Goal: Task Accomplishment & Management: Complete application form

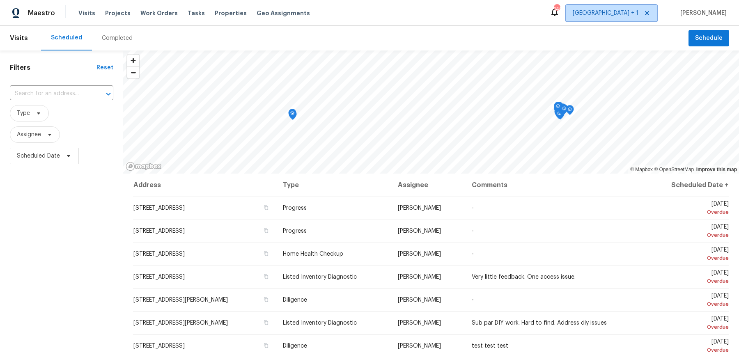
click at [591, 14] on span "[GEOGRAPHIC_DATA] + 1" at bounding box center [606, 13] width 66 height 8
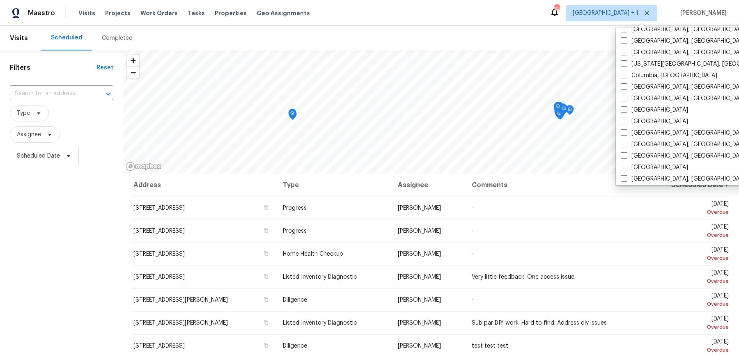
scroll to position [161, 0]
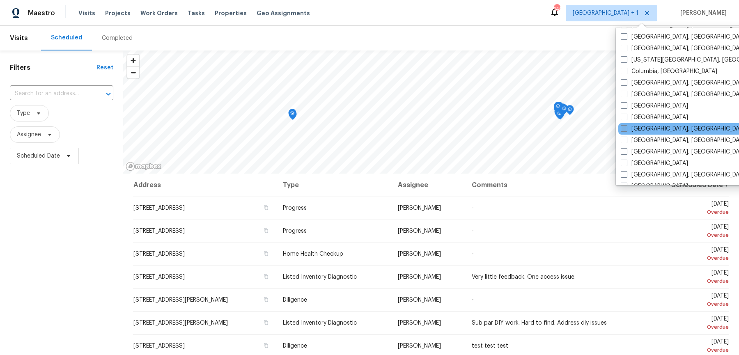
click at [591, 125] on span at bounding box center [624, 128] width 7 height 7
click at [591, 125] on input "[GEOGRAPHIC_DATA], [GEOGRAPHIC_DATA]" at bounding box center [623, 127] width 5 height 5
checkbox input "true"
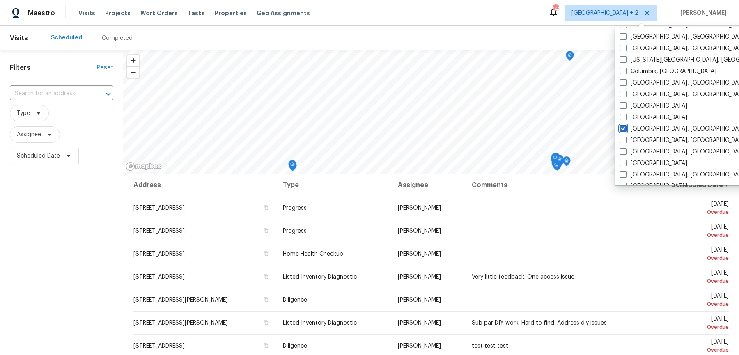
click at [63, 98] on div "​" at bounding box center [62, 94] width 104 height 18
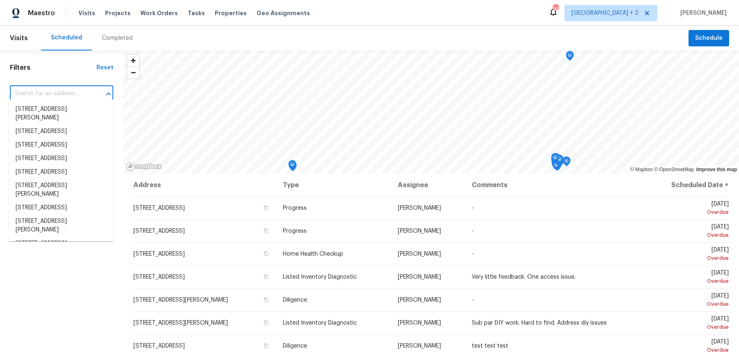
paste input "[STREET_ADDRESS][PERSON_NAME]"
type input "[STREET_ADDRESS][PERSON_NAME]"
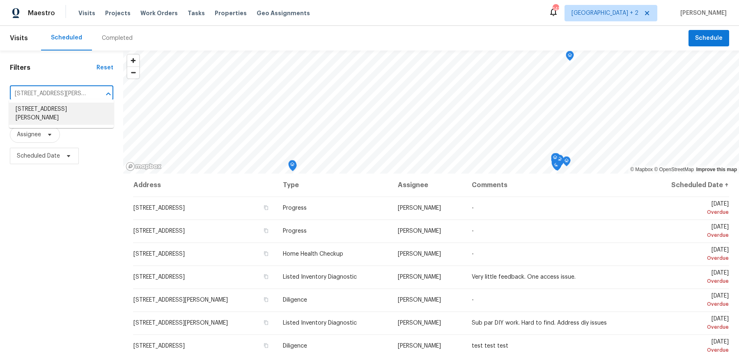
click at [62, 111] on li "[STREET_ADDRESS][PERSON_NAME]" at bounding box center [61, 114] width 105 height 22
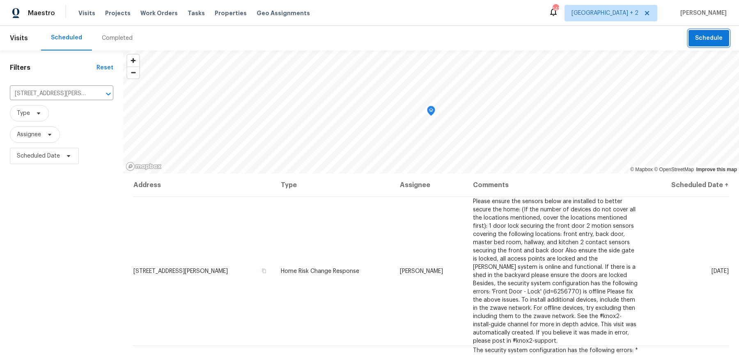
click at [591, 39] on span "Schedule" at bounding box center [710, 38] width 28 height 10
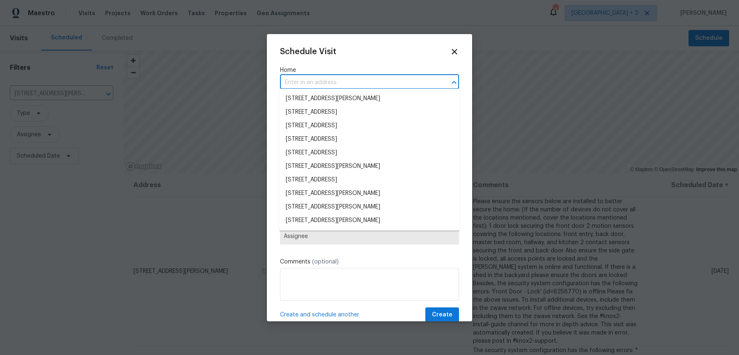
click at [322, 85] on input "text" at bounding box center [358, 82] width 156 height 13
paste input "[STREET_ADDRESS][PERSON_NAME]"
type input "[STREET_ADDRESS][PERSON_NAME]"
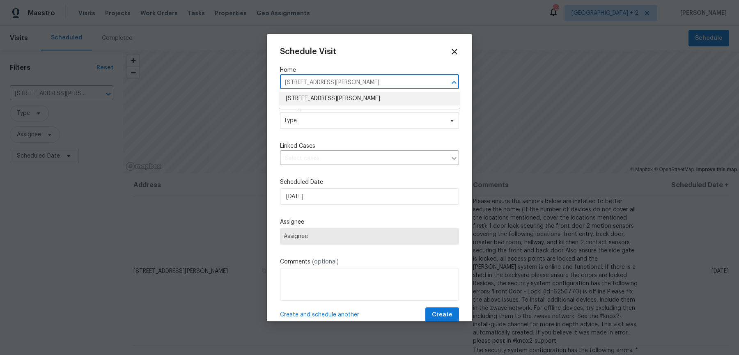
click at [322, 100] on li "[STREET_ADDRESS][PERSON_NAME]" at bounding box center [369, 99] width 181 height 14
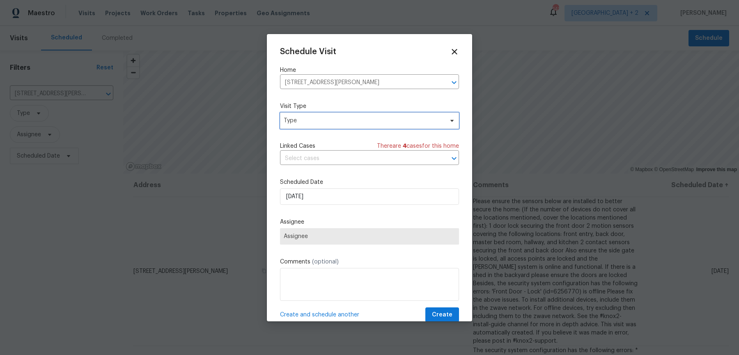
click at [302, 119] on span "Type" at bounding box center [364, 121] width 160 height 8
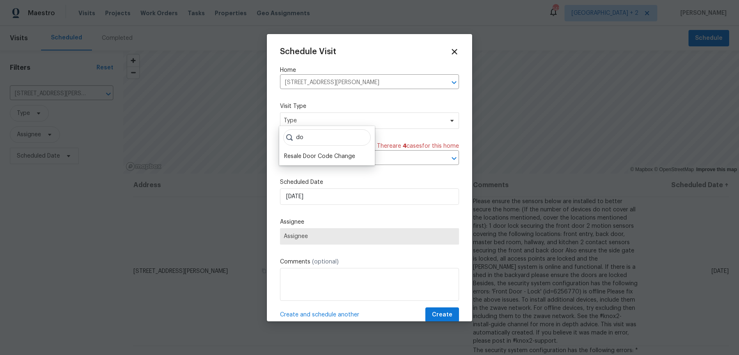
type input "d"
type input "l"
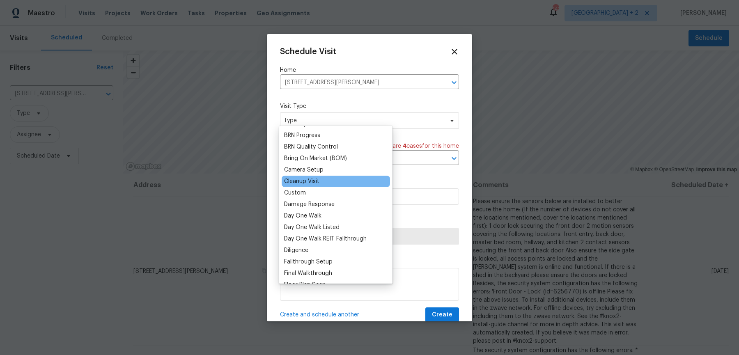
scroll to position [68, 0]
click at [302, 189] on div "Custom" at bounding box center [295, 192] width 22 height 8
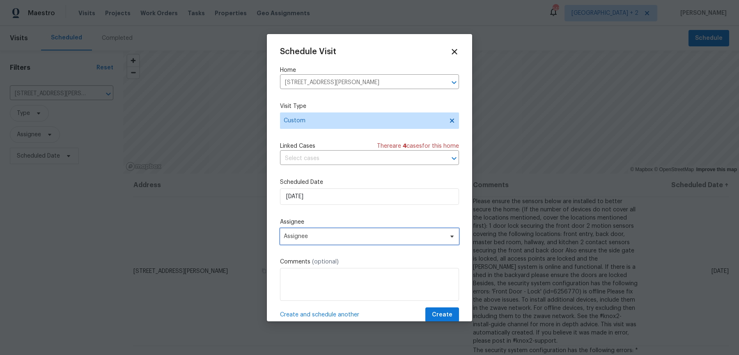
click at [309, 236] on span "Assignee" at bounding box center [369, 236] width 179 height 16
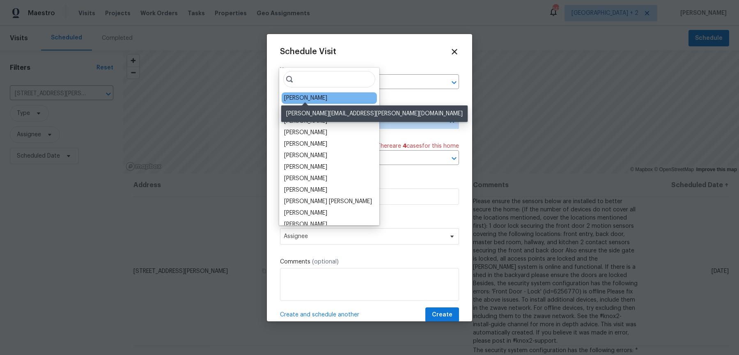
click at [309, 94] on div "[PERSON_NAME]" at bounding box center [305, 98] width 43 height 8
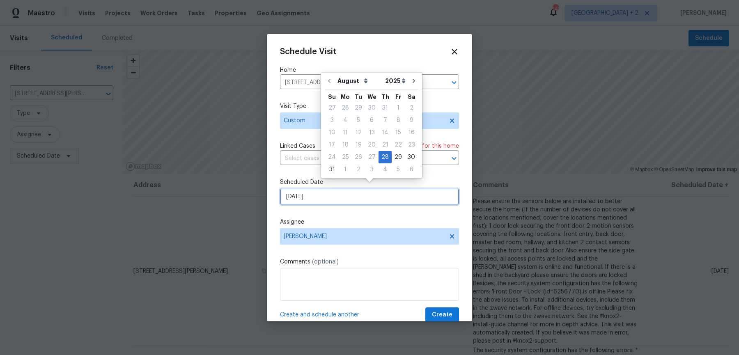
click at [314, 191] on input "[DATE]" at bounding box center [369, 197] width 179 height 16
click at [392, 155] on div "29" at bounding box center [398, 158] width 13 height 12
type input "[DATE]"
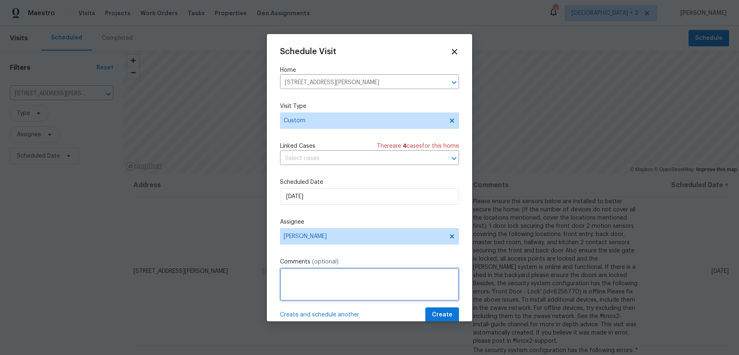
click at [342, 270] on textarea at bounding box center [369, 284] width 179 height 33
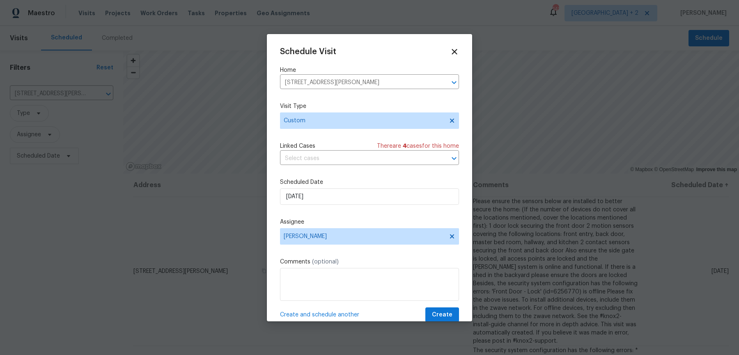
click at [347, 284] on div "Schedule Visit Home [STREET_ADDRESS][PERSON_NAME] ​ Visit Type Custom Linked Ca…" at bounding box center [369, 185] width 179 height 276
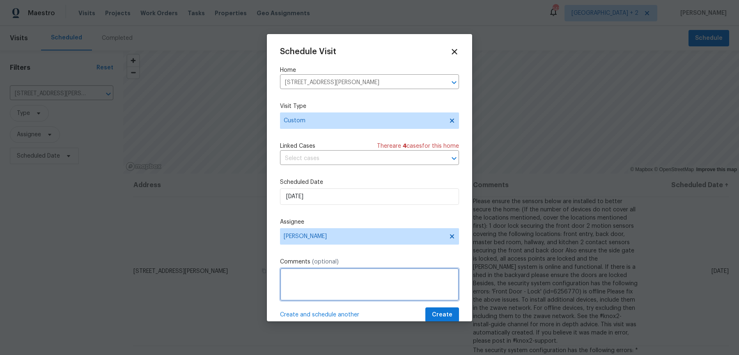
click at [333, 277] on textarea at bounding box center [369, 284] width 179 height 33
paste textarea "It looks like some sensors are offline (Front Motion Sensor, Back Motion Sensor…"
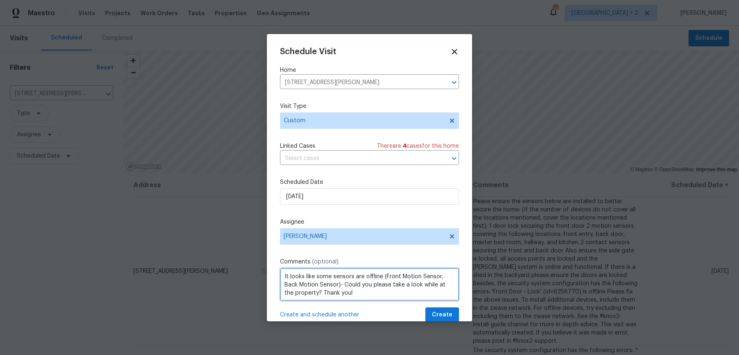
drag, startPoint x: 438, startPoint y: 266, endPoint x: 323, endPoint y: 277, distance: 115.9
click at [323, 277] on textarea "It looks like some sensors are offline (Front Motion Sensor, Back Motion Sensor…" at bounding box center [369, 284] width 179 height 33
drag, startPoint x: 380, startPoint y: 269, endPoint x: 314, endPoint y: 248, distance: 69.1
click at [316, 269] on textarea "It looks like some sensors are offline (Front Motion Sensor- Could you please t…" at bounding box center [369, 284] width 179 height 33
paste textarea "[STREET_ADDRESS][PERSON_NAME]"
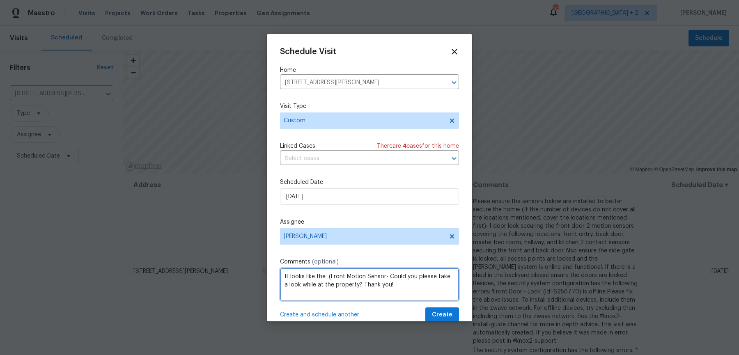
drag, startPoint x: 384, startPoint y: 269, endPoint x: 326, endPoint y: 267, distance: 58.4
click at [326, 268] on textarea "It looks like the (Front Motion Sensor- Could you please take a look while at t…" at bounding box center [369, 284] width 179 height 33
paste textarea "Front Door Lock"
type textarea "It looks like the Front Door Lock is offline- Could you please take a look whil…"
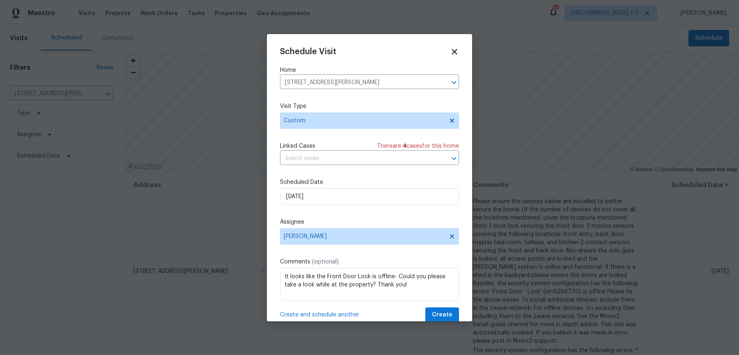
click at [444, 284] on div "Schedule Visit Home [STREET_ADDRESS][PERSON_NAME] ​ Visit Type Custom Linked Ca…" at bounding box center [369, 185] width 179 height 276
click at [445, 284] on span "Create" at bounding box center [442, 315] width 21 height 10
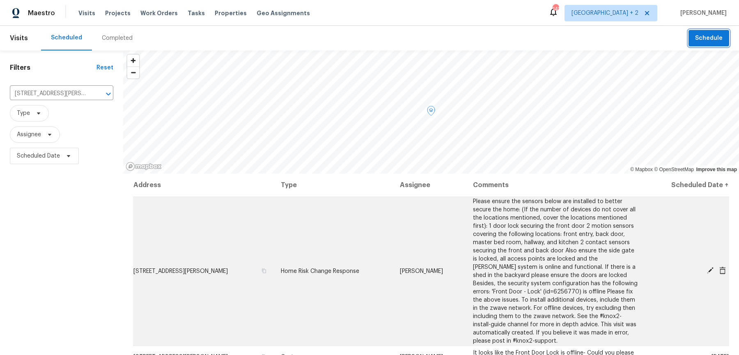
scroll to position [41, 0]
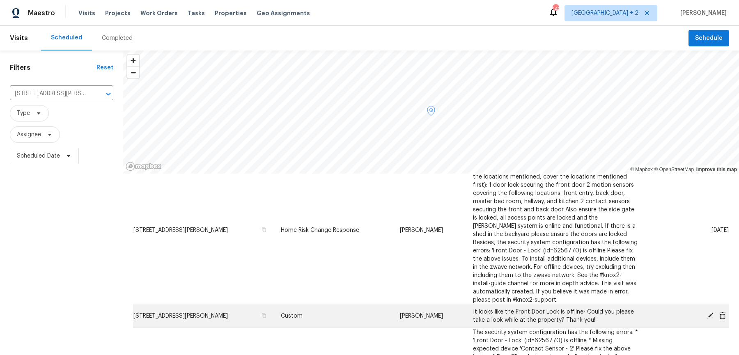
click at [507, 284] on td "It looks like the Front Door Lock is offline- Could you please take a look whil…" at bounding box center [556, 316] width 179 height 23
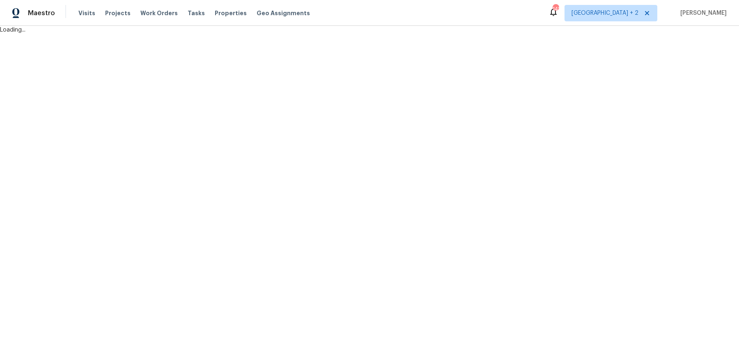
click at [507, 34] on html "Maestro Visits Projects Work Orders Tasks Properties Geo Assignments 142 [GEOGR…" at bounding box center [369, 17] width 739 height 34
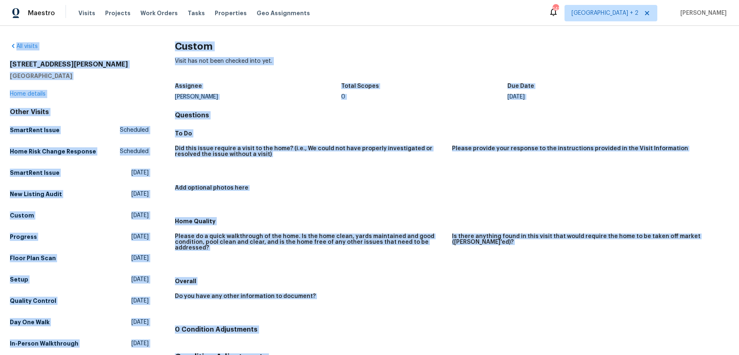
click at [326, 185] on div "Add optional photos here" at bounding box center [310, 190] width 271 height 11
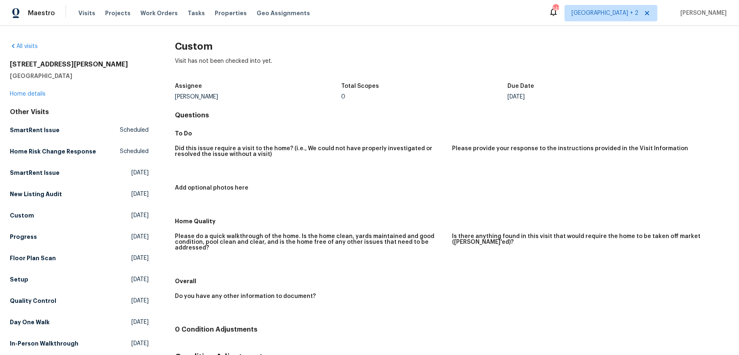
scroll to position [39, 0]
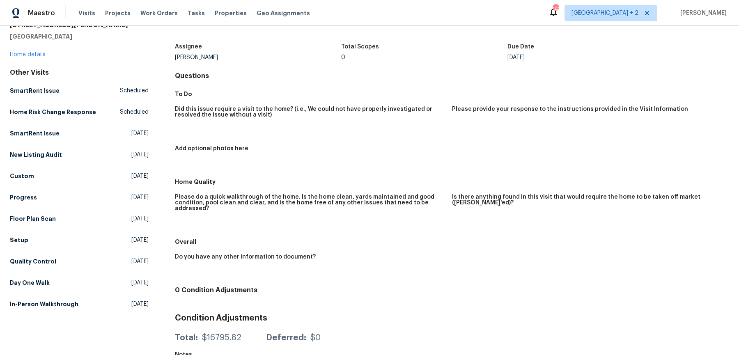
copy div "It looks like the Front Door Lock is offline- Could you please take a look whil…"
